Goal: Transaction & Acquisition: Book appointment/travel/reservation

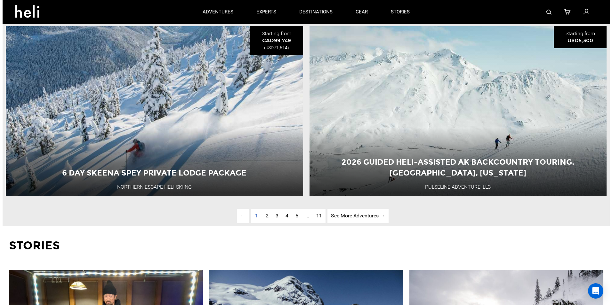
scroll to position [1913, 0]
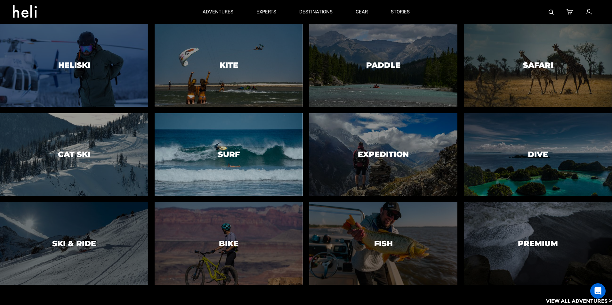
click at [237, 130] on div at bounding box center [228, 154] width 151 height 84
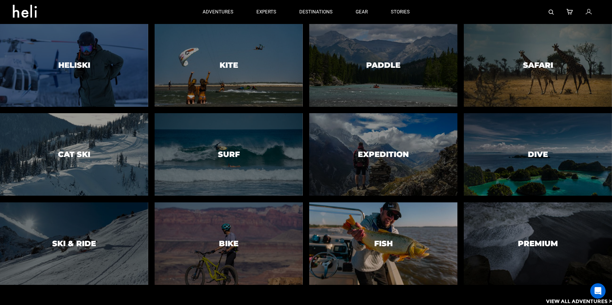
click at [367, 254] on div at bounding box center [383, 244] width 151 height 84
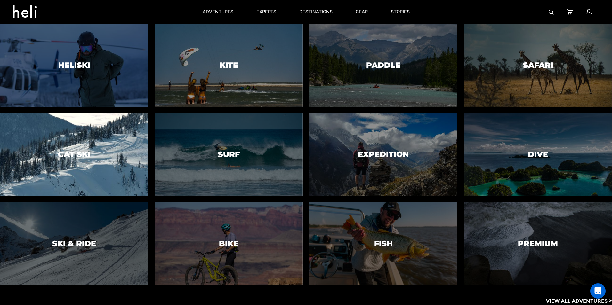
click at [118, 165] on div at bounding box center [73, 154] width 151 height 84
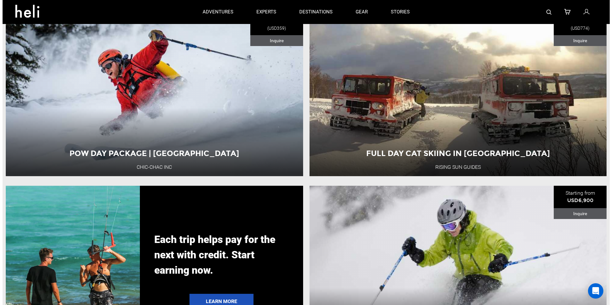
scroll to position [854, 0]
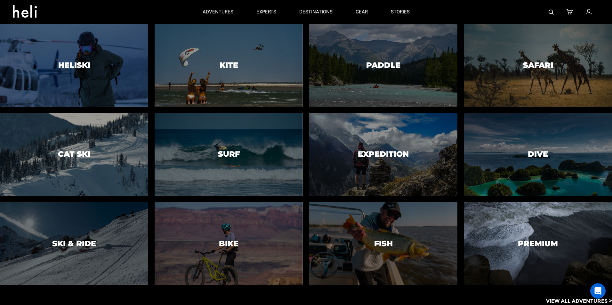
click at [484, 233] on div at bounding box center [537, 244] width 151 height 84
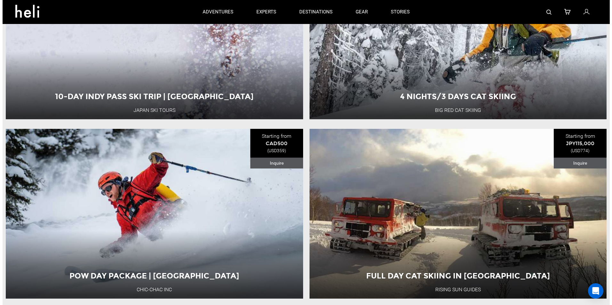
scroll to position [1048, 0]
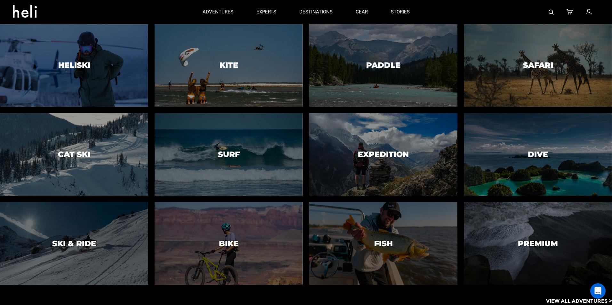
click at [86, 259] on div at bounding box center [73, 244] width 151 height 84
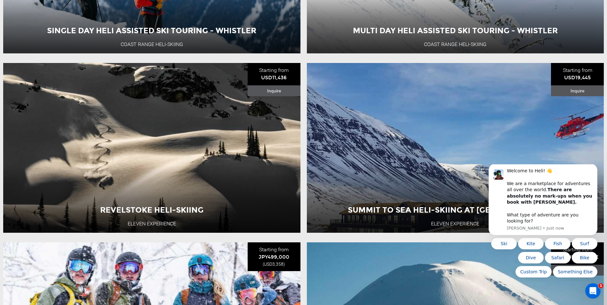
scroll to position [1174, 0]
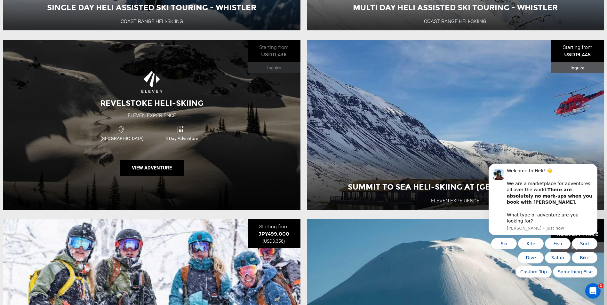
click at [222, 182] on div "Revelstoke Heli-Skiing Eleven Experience [GEOGRAPHIC_DATA] 4 Day Adventure View…" at bounding box center [151, 125] width 297 height 170
